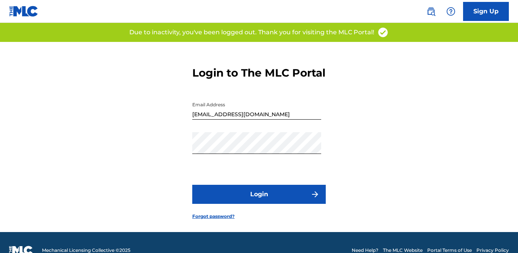
click at [265, 204] on button "Login" at bounding box center [259, 194] width 134 height 19
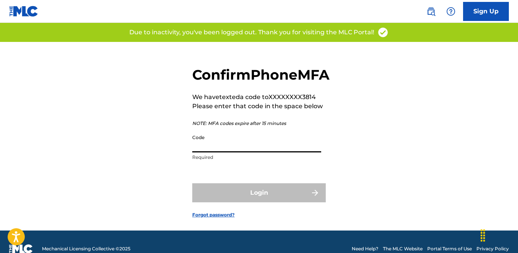
click at [254, 153] on input "Code" at bounding box center [256, 142] width 129 height 22
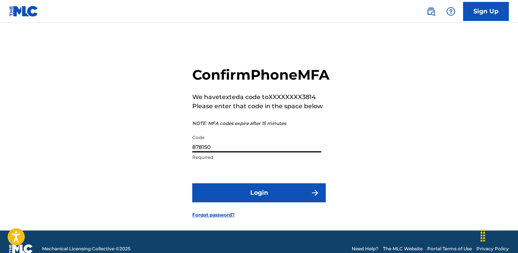
type input "878150"
click at [250, 202] on button "Login" at bounding box center [259, 192] width 134 height 19
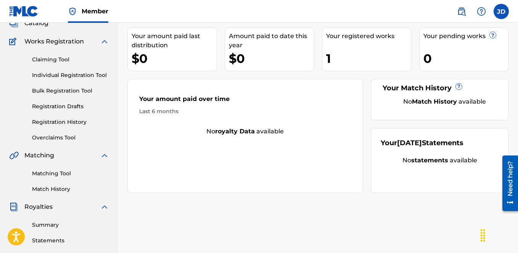
scroll to position [56, 0]
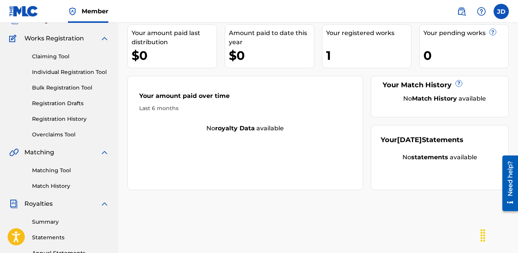
click at [63, 116] on link "Registration History" at bounding box center [70, 119] width 77 height 8
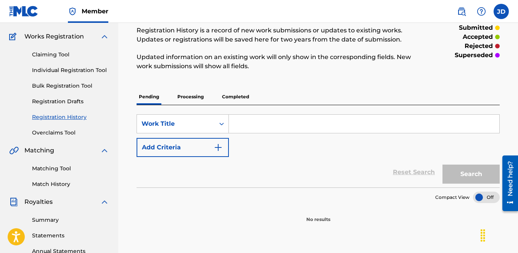
scroll to position [102, 0]
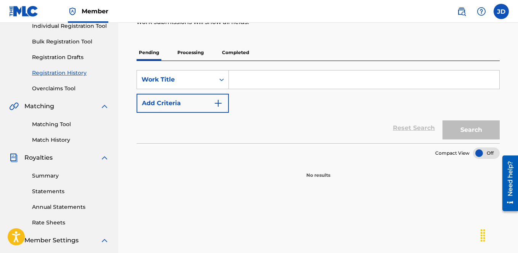
click at [221, 52] on p "Completed" at bounding box center [236, 53] width 32 height 16
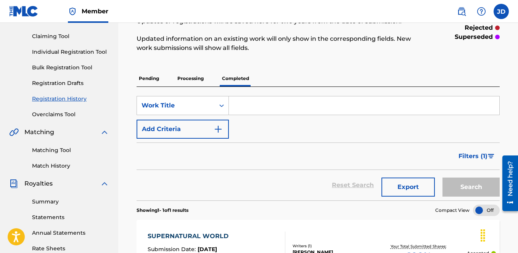
scroll to position [56, 0]
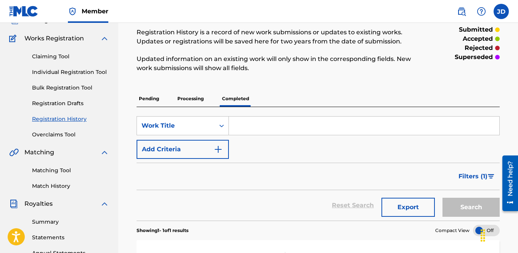
click at [64, 169] on link "Matching Tool" at bounding box center [70, 171] width 77 height 8
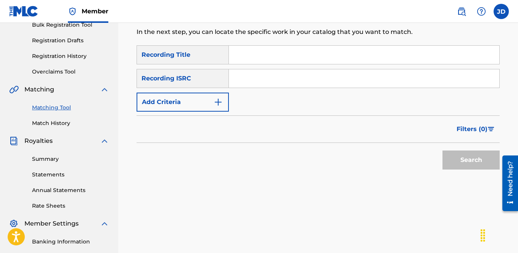
scroll to position [127, 0]
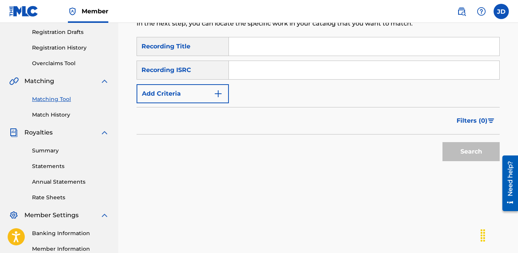
click at [54, 151] on link "Summary" at bounding box center [70, 151] width 77 height 8
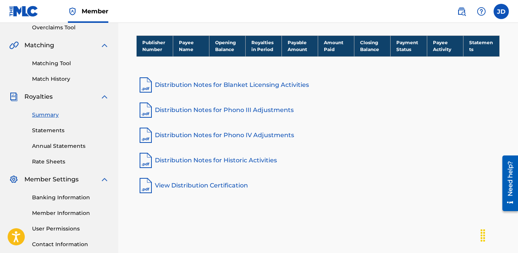
scroll to position [162, 0]
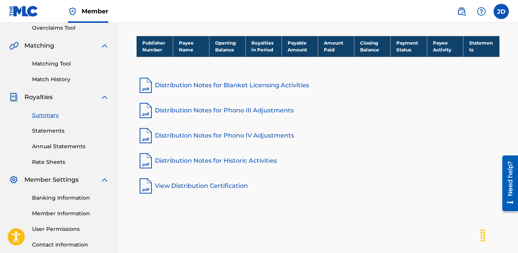
click at [46, 77] on link "Match History" at bounding box center [70, 80] width 77 height 8
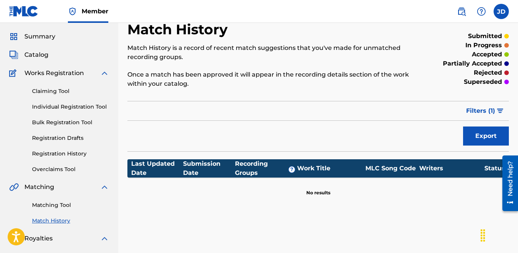
scroll to position [22, 0]
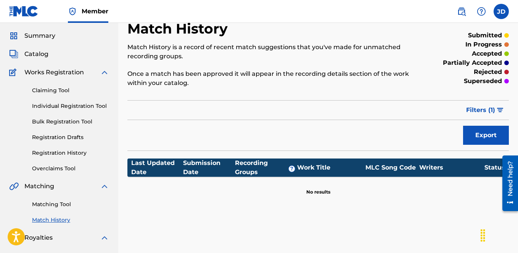
click at [66, 90] on link "Claiming Tool" at bounding box center [70, 91] width 77 height 8
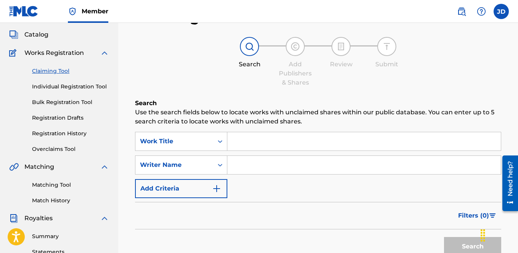
scroll to position [62, 0]
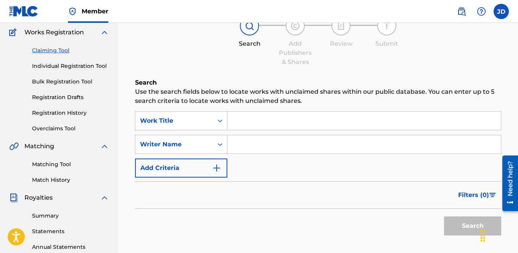
click at [226, 167] on button "Add Criteria" at bounding box center [181, 168] width 92 height 19
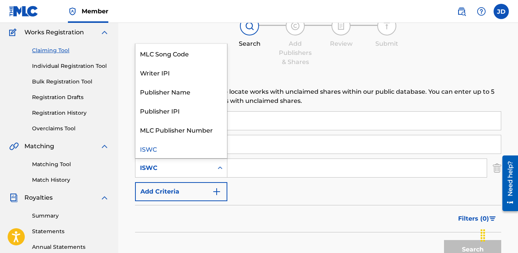
click at [218, 171] on icon "Search Form" at bounding box center [220, 168] width 8 height 8
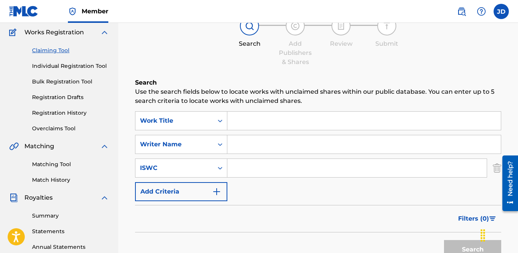
click at [237, 93] on p "Use the search fields below to locate works with unclaimed shares within our pu…" at bounding box center [318, 96] width 366 height 18
click at [236, 122] on input "Search Form" at bounding box center [363, 121] width 273 height 18
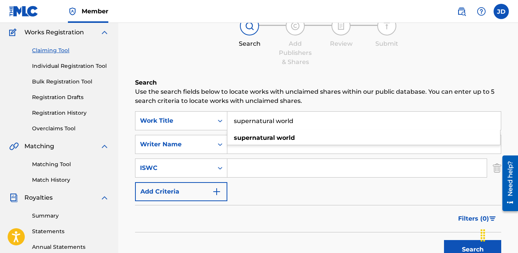
type input "supernatural world"
click at [244, 153] on input "Search Form" at bounding box center [363, 144] width 273 height 18
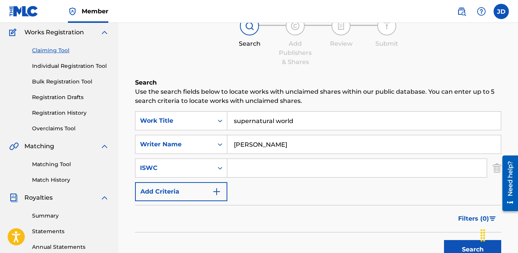
type input "[PERSON_NAME]"
click at [267, 204] on form "SearchWithCriteriaa9fc7d2b-239d-41f6-868d-a9c735781710 Work Title supernatural …" at bounding box center [318, 187] width 366 height 152
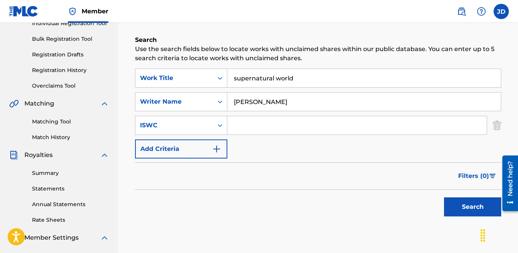
scroll to position [112, 0]
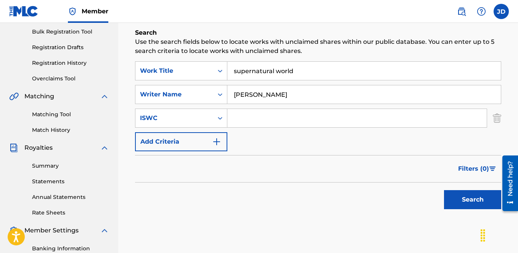
click at [457, 201] on button "Search" at bounding box center [472, 199] width 57 height 19
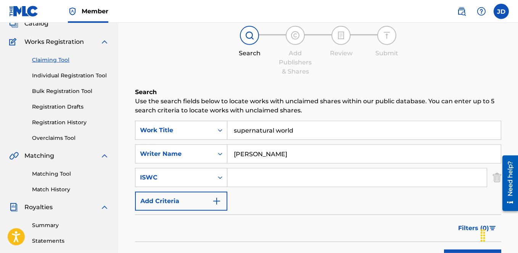
scroll to position [50, 0]
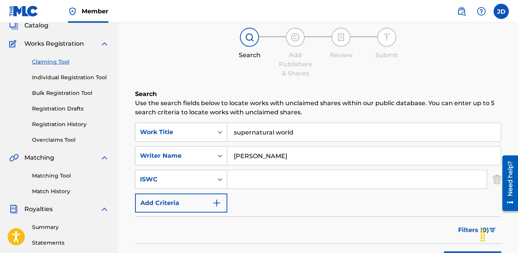
click at [63, 174] on link "Matching Tool" at bounding box center [70, 176] width 77 height 8
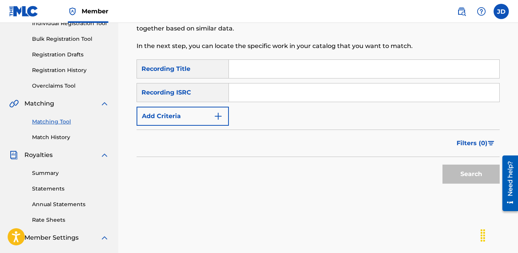
scroll to position [132, 0]
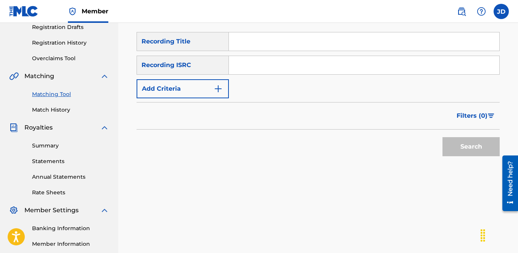
click at [218, 86] on img "Search Form" at bounding box center [218, 88] width 9 height 9
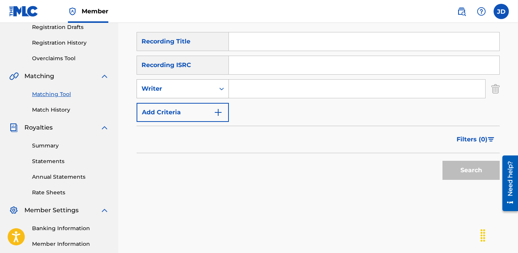
click at [223, 91] on icon "Search Form" at bounding box center [222, 89] width 8 height 8
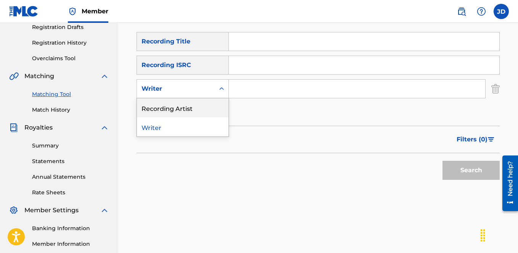
click at [212, 108] on div "Recording Artist" at bounding box center [183, 107] width 92 height 19
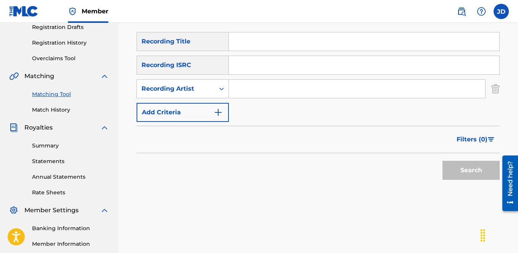
click at [260, 92] on input "Search Form" at bounding box center [357, 89] width 256 height 18
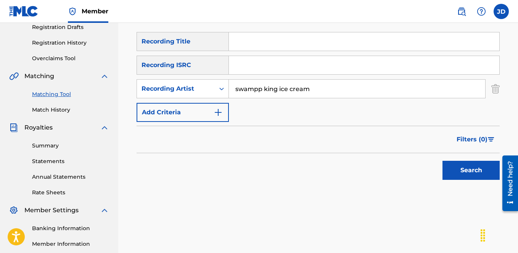
type input "swampp king ice cream"
click at [472, 168] on button "Search" at bounding box center [470, 170] width 57 height 19
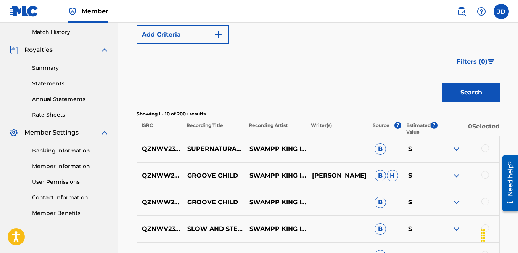
scroll to position [211, 0]
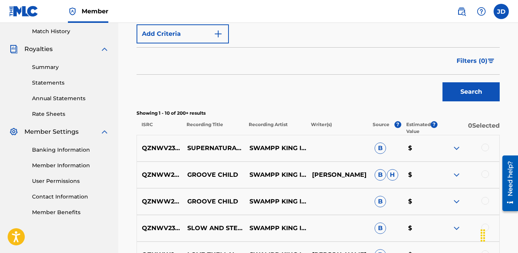
click at [484, 147] on div at bounding box center [485, 148] width 8 height 8
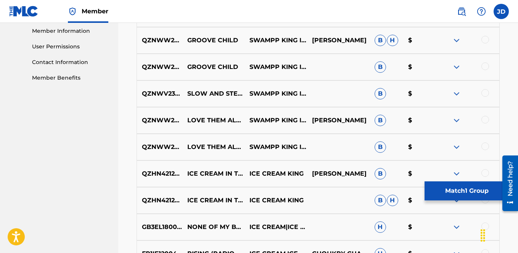
scroll to position [345, 0]
click at [487, 188] on button "Match 1 Group" at bounding box center [467, 191] width 84 height 19
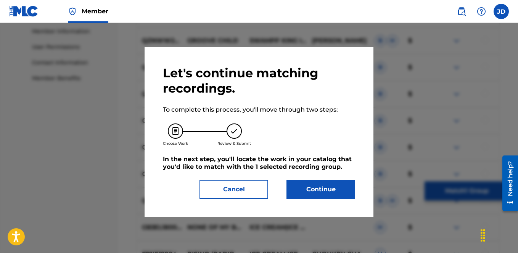
click at [336, 187] on button "Continue" at bounding box center [320, 189] width 69 height 19
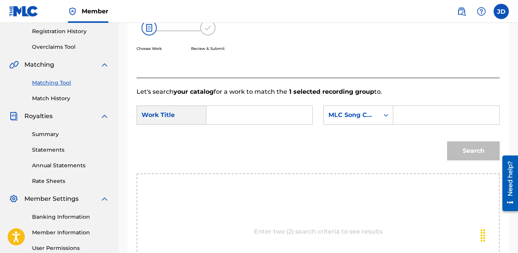
scroll to position [142, 0]
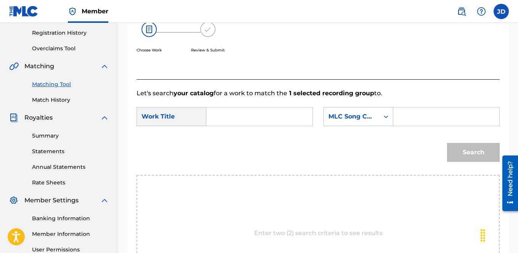
click at [251, 124] on input "Search Form" at bounding box center [259, 117] width 93 height 18
click at [253, 137] on span "rnatural world" at bounding box center [257, 133] width 44 height 7
type input "supernatural world"
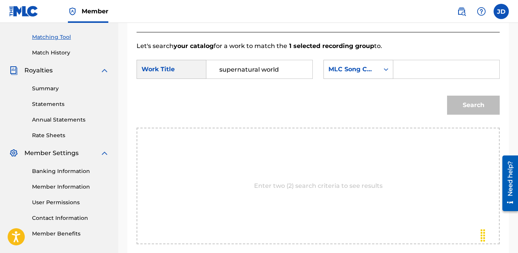
scroll to position [156, 0]
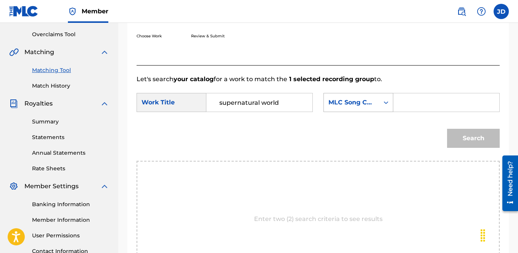
click at [324, 110] on div "MLC Song Code" at bounding box center [351, 102] width 55 height 14
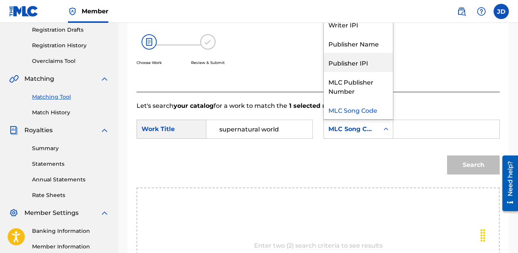
scroll to position [0, 0]
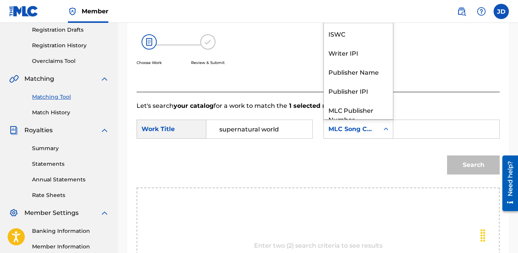
click at [324, 24] on div "Writer Name" at bounding box center [358, 14] width 69 height 19
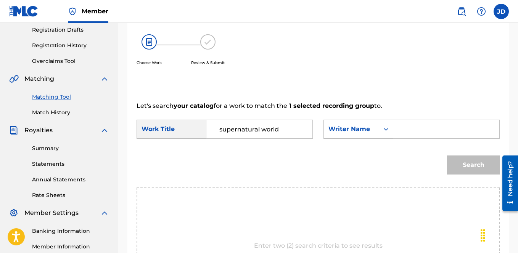
click at [400, 138] on input "Search Form" at bounding box center [446, 129] width 93 height 18
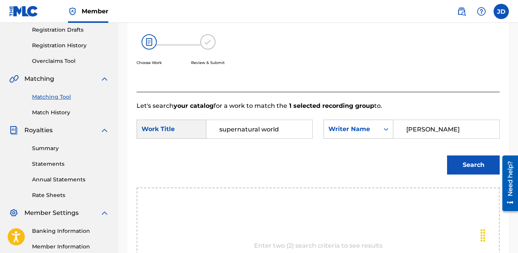
click at [473, 175] on button "Search" at bounding box center [473, 165] width 53 height 19
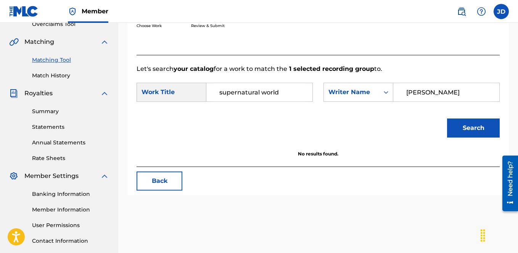
scroll to position [152, 0]
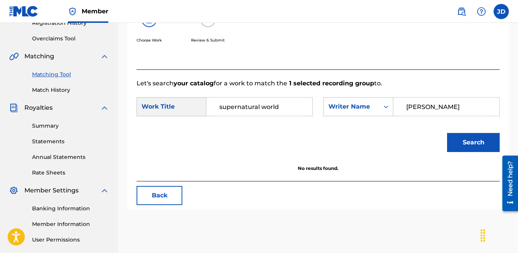
click at [314, 87] on strong "1 selected recording group" at bounding box center [330, 83] width 87 height 7
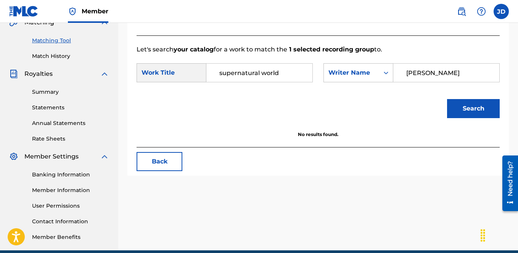
scroll to position [220, 0]
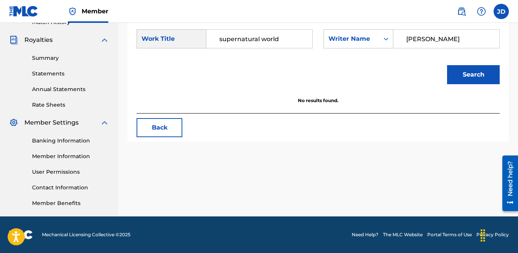
click at [400, 48] on input "[PERSON_NAME]" at bounding box center [446, 39] width 93 height 18
type input "J"
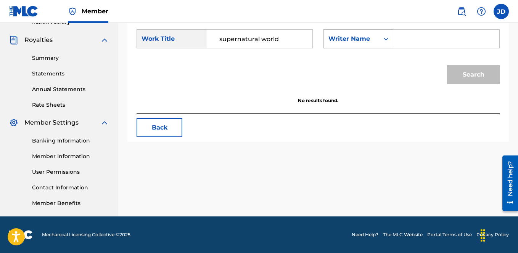
click at [382, 43] on icon "Search Form" at bounding box center [386, 39] width 8 height 8
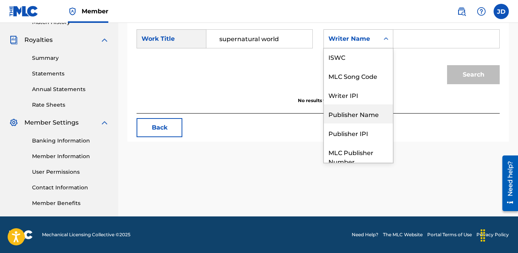
scroll to position [0, 0]
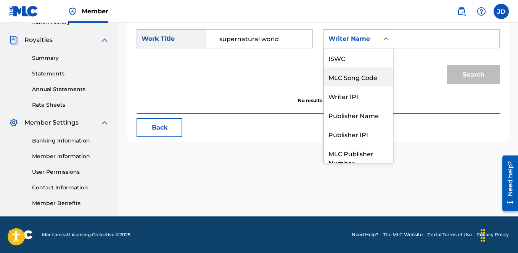
click at [324, 87] on div "MLC Song Code" at bounding box center [358, 77] width 69 height 19
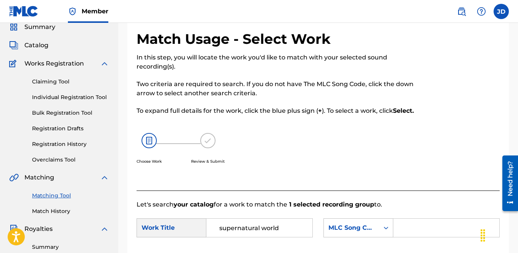
scroll to position [27, 0]
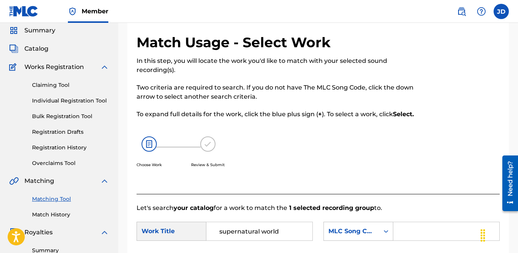
click at [60, 87] on link "Claiming Tool" at bounding box center [70, 85] width 77 height 8
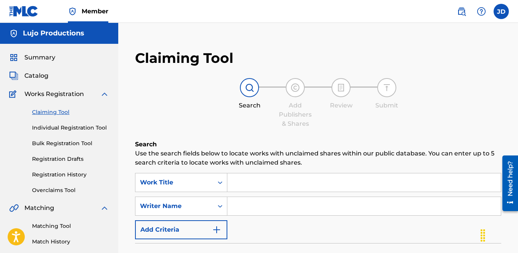
click at [42, 79] on span "Catalog" at bounding box center [36, 75] width 24 height 9
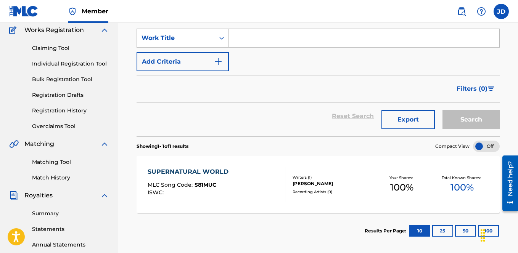
scroll to position [89, 0]
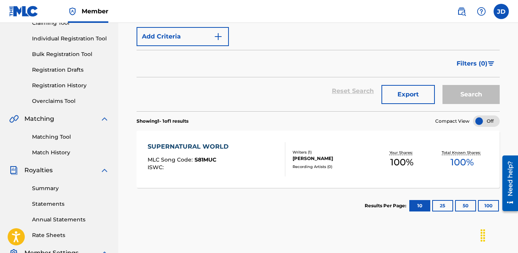
click at [325, 164] on div "Recording Artists ( 0 )" at bounding box center [332, 167] width 79 height 6
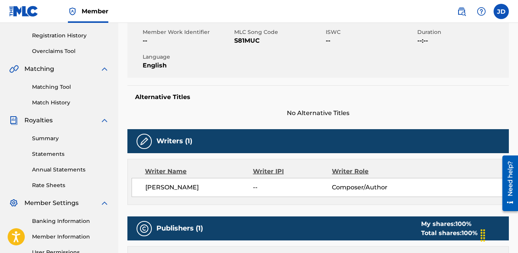
scroll to position [133, 0]
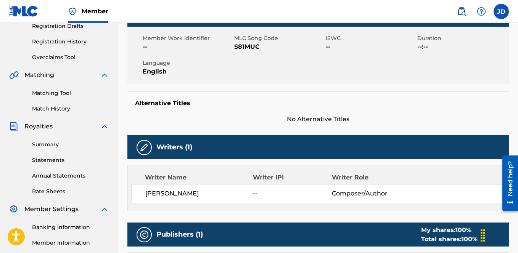
click at [252, 48] on span "S81MUC" at bounding box center [279, 46] width 90 height 9
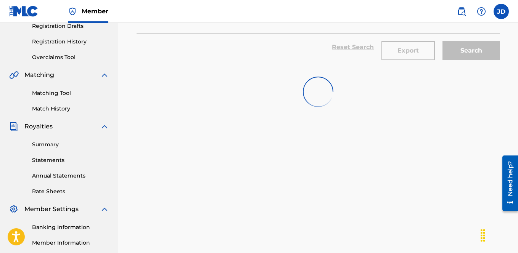
scroll to position [89, 0]
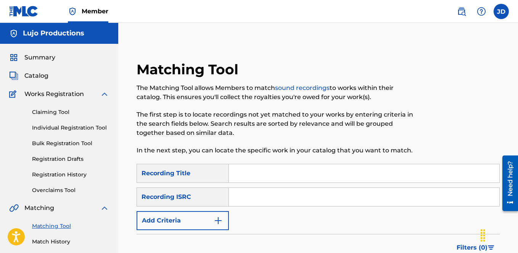
scroll to position [50, 0]
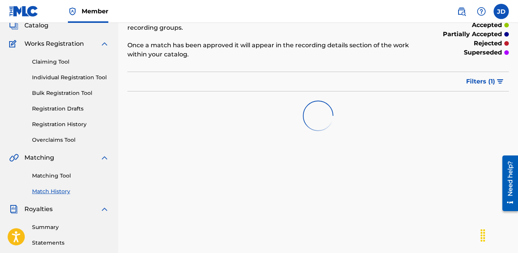
scroll to position [22, 0]
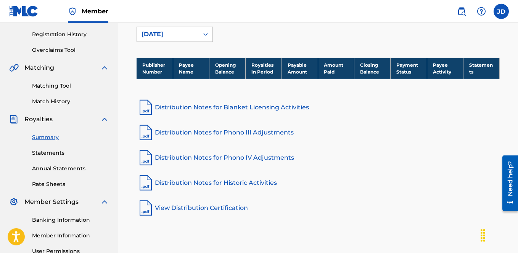
scroll to position [130, 0]
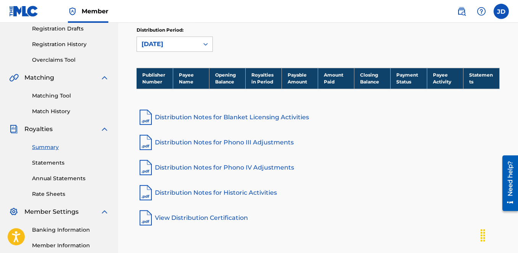
click at [56, 97] on link "Matching Tool" at bounding box center [70, 96] width 77 height 8
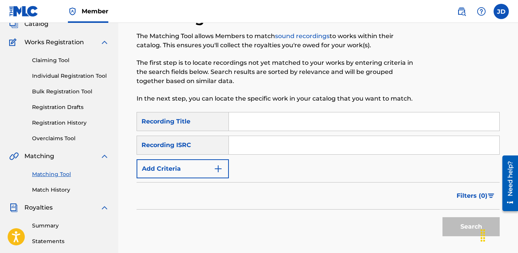
scroll to position [60, 0]
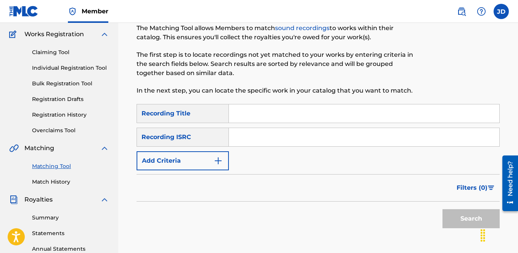
click at [223, 171] on form "SearchWithCriteria7d5d7b7a-b4cd-46e2-9aa7-5354ffa85827 Recording Title SearchWi…" at bounding box center [318, 168] width 363 height 128
click at [222, 166] on button "Add Criteria" at bounding box center [183, 160] width 92 height 19
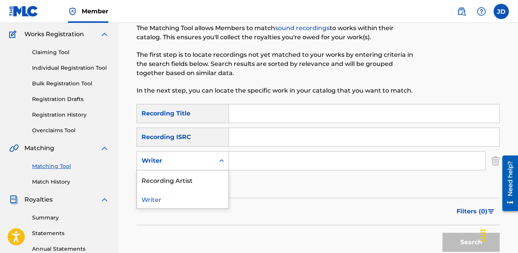
click at [220, 166] on div "Search Form" at bounding box center [222, 161] width 14 height 14
click at [212, 175] on div "Recording Artist" at bounding box center [183, 179] width 92 height 19
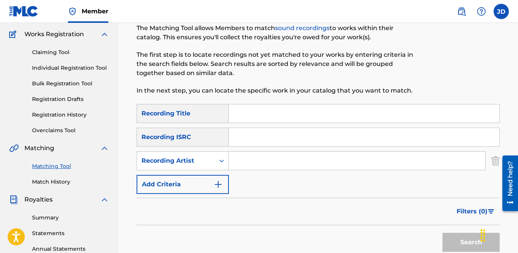
click at [254, 160] on input "Search Form" at bounding box center [357, 161] width 256 height 18
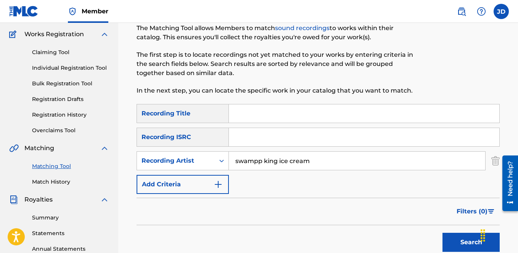
type input "swampp king ice cream"
click at [452, 238] on button "Search" at bounding box center [470, 242] width 57 height 19
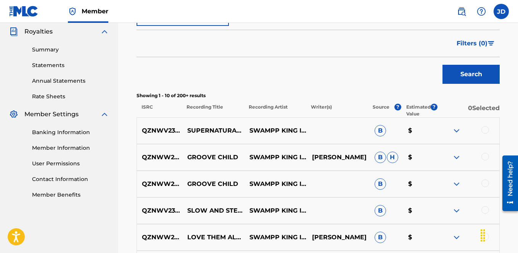
scroll to position [239, 0]
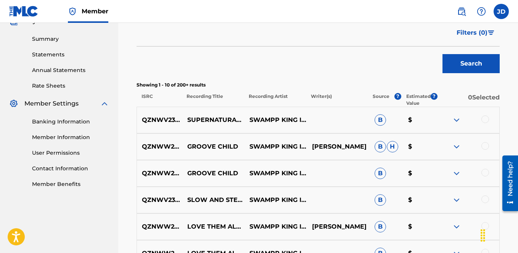
click at [483, 119] on div at bounding box center [485, 120] width 8 height 8
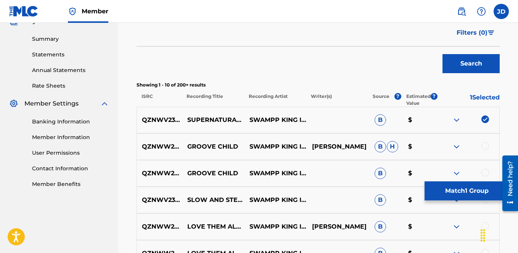
click at [471, 195] on button "Match 1 Group" at bounding box center [467, 191] width 84 height 19
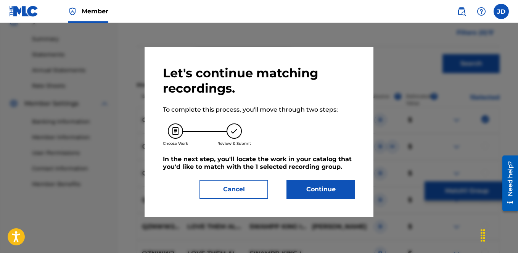
click at [344, 187] on button "Continue" at bounding box center [320, 189] width 69 height 19
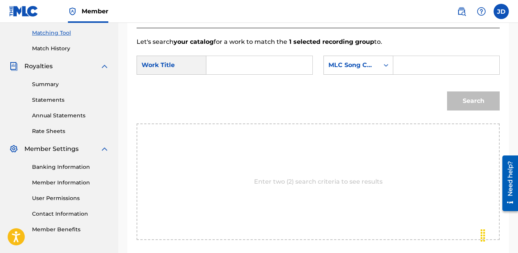
scroll to position [189, 0]
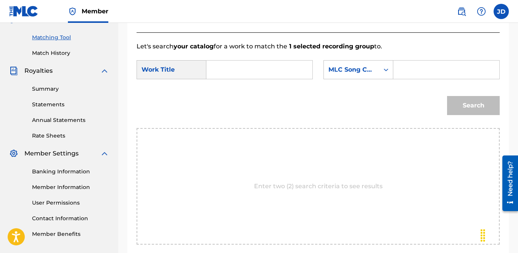
click at [400, 79] on input "Search Form" at bounding box center [446, 70] width 93 height 18
paste input "S81MUC"
type input "S81MUC"
click at [382, 74] on icon "Search Form" at bounding box center [386, 70] width 8 height 8
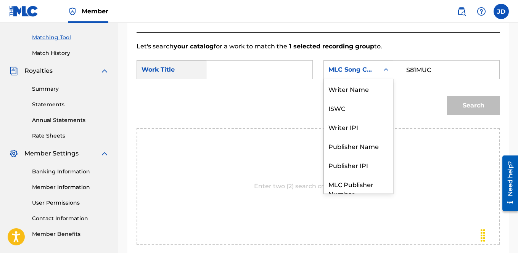
scroll to position [28, 0]
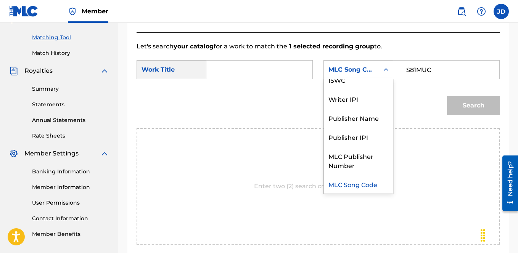
click at [236, 120] on form "SearchWithCriteriaa9fc7d2b-239d-41f6-868d-a9c735781710 Work Title SearchWithCri…" at bounding box center [318, 89] width 363 height 77
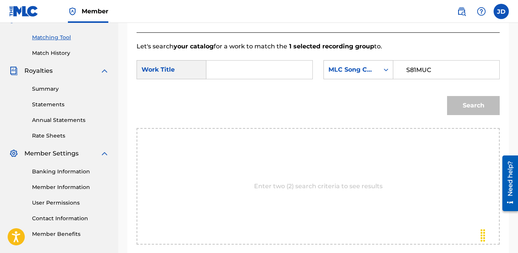
click at [228, 78] on input "Search Form" at bounding box center [259, 70] width 93 height 18
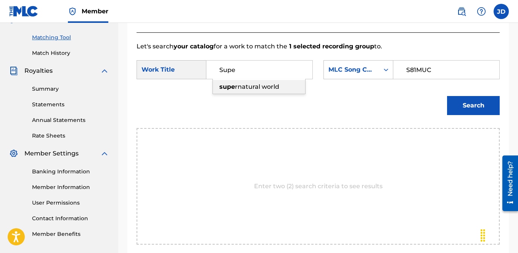
click at [249, 90] on span "rnatural world" at bounding box center [257, 86] width 44 height 7
type input "supernatural world"
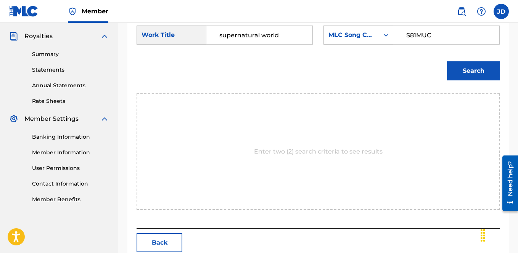
click at [477, 80] on button "Search" at bounding box center [473, 70] width 53 height 19
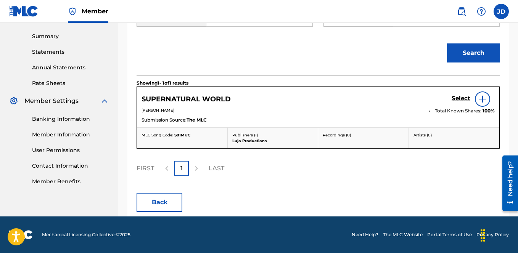
scroll to position [274, 0]
click at [480, 103] on img at bounding box center [482, 99] width 9 height 9
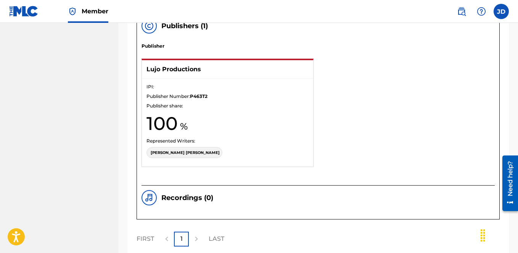
scroll to position [535, 0]
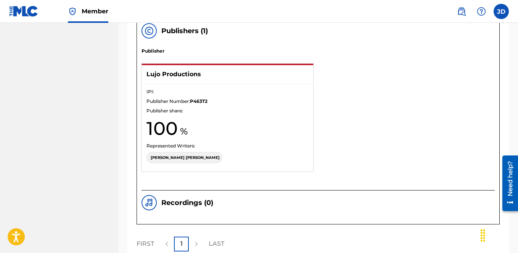
click at [240, 140] on h1 "100" at bounding box center [227, 128] width 162 height 23
click at [170, 161] on p "[PERSON_NAME]" at bounding box center [185, 158] width 69 height 6
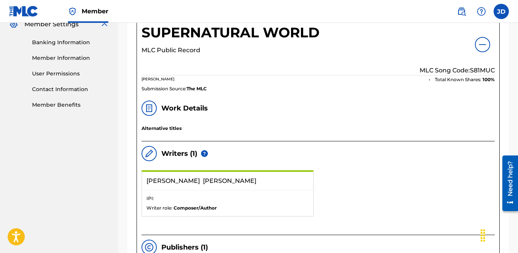
scroll to position [318, 0]
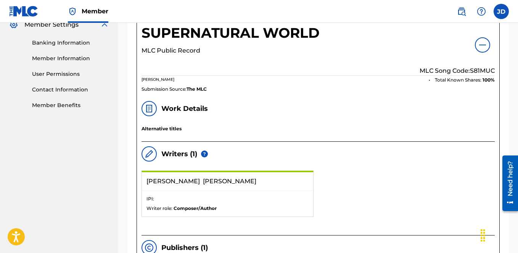
click at [455, 23] on h5 "Select" at bounding box center [455, 18] width 19 height 7
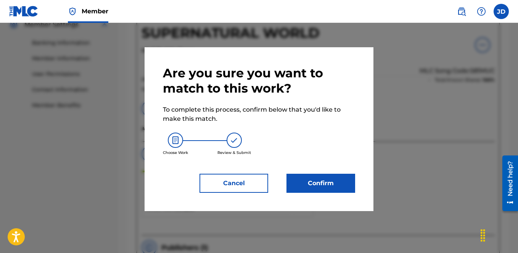
click at [305, 183] on button "Confirm" at bounding box center [320, 183] width 69 height 19
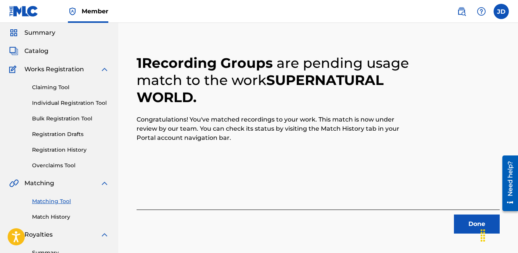
scroll to position [32, 0]
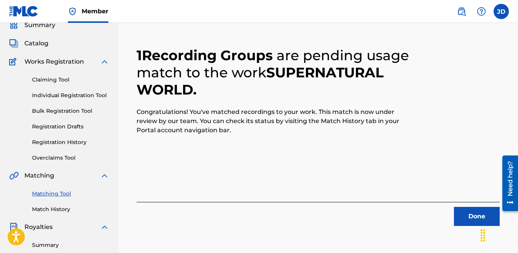
click at [470, 219] on button "Done" at bounding box center [477, 216] width 46 height 19
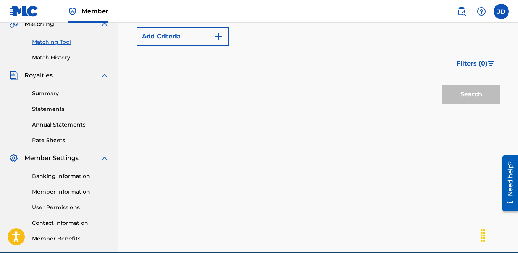
scroll to position [187, 0]
